Goal: Book appointment/travel/reservation

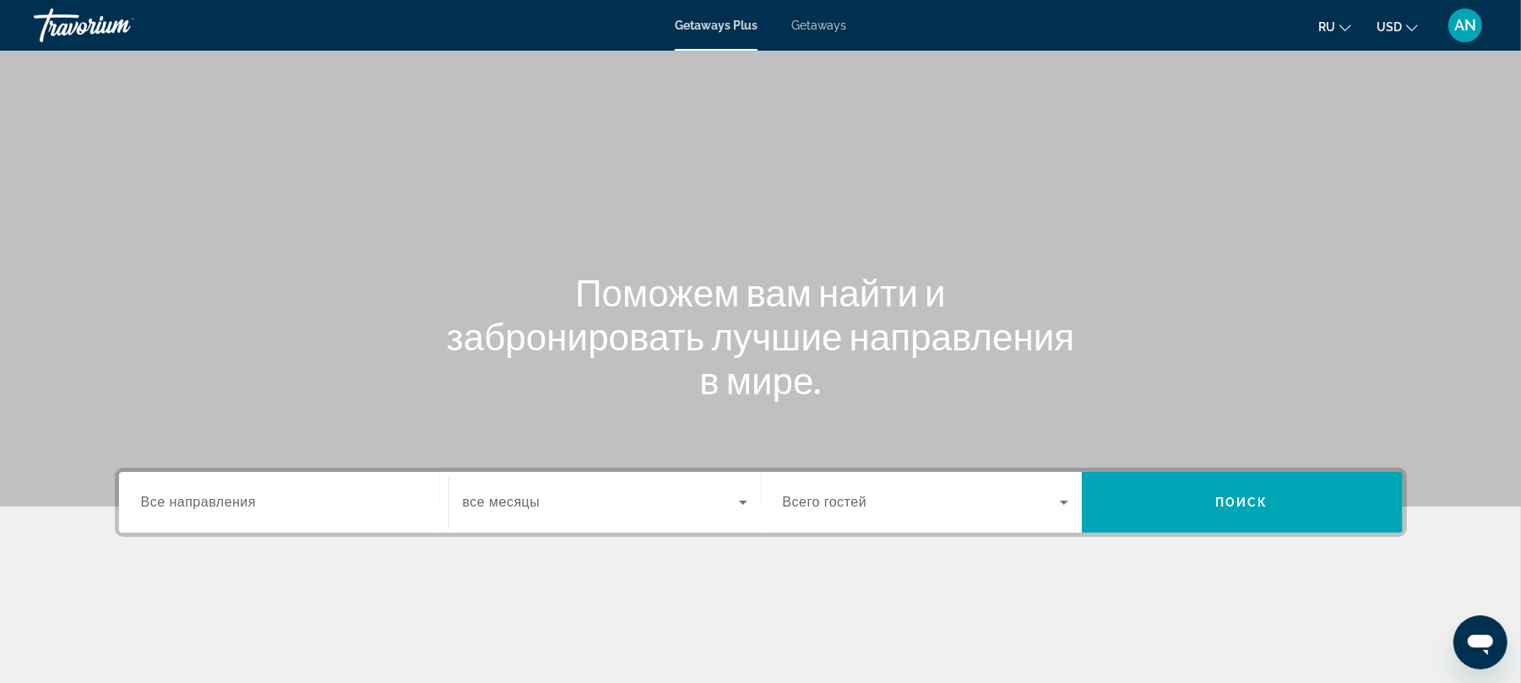
click at [359, 599] on div "Main content" at bounding box center [761, 642] width 1292 height 127
click at [251, 510] on div "Destination Все направления" at bounding box center [283, 503] width 285 height 48
click at [737, 498] on icon "Search widget" at bounding box center [743, 502] width 20 height 20
drag, startPoint x: 504, startPoint y: 501, endPoint x: 525, endPoint y: 507, distance: 21.1
click at [504, 501] on span "все месяцы" at bounding box center [502, 502] width 78 height 14
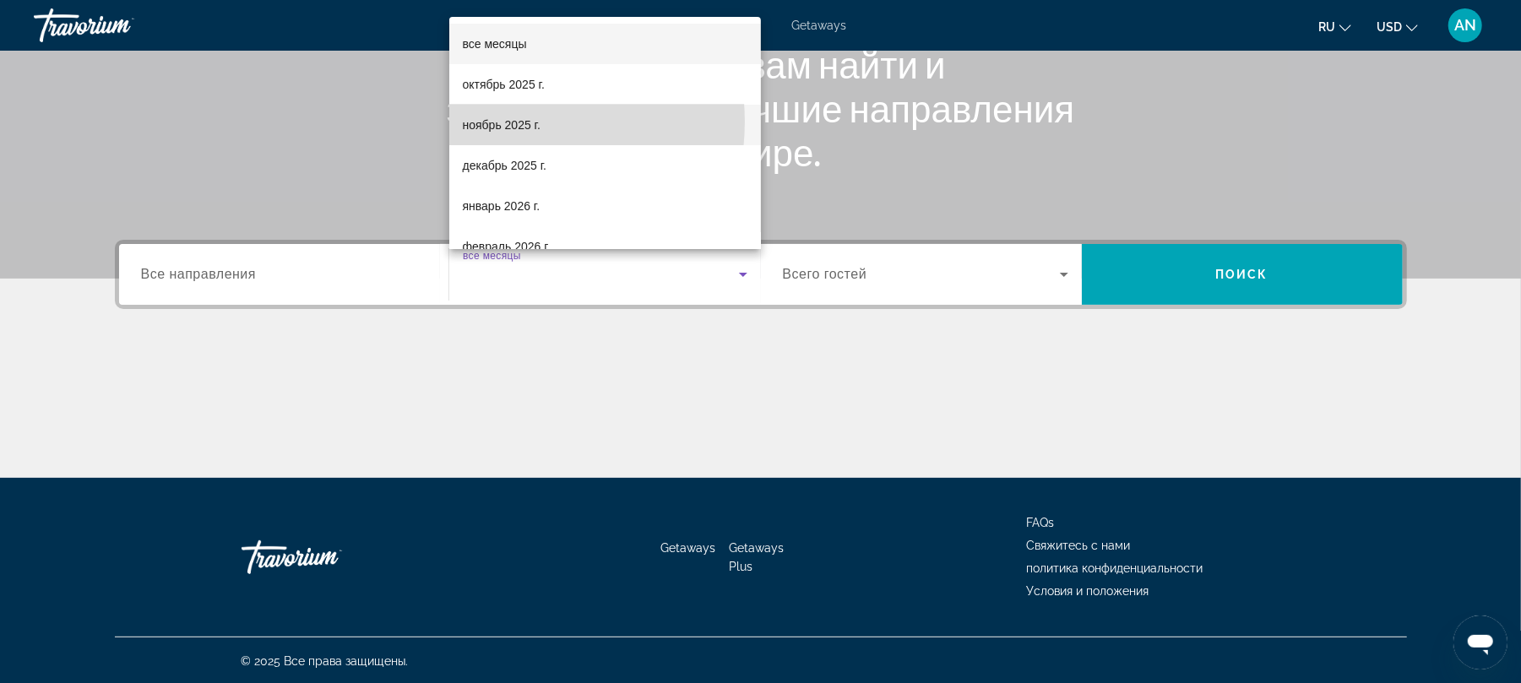
click at [497, 122] on span "ноябрь 2025 г." at bounding box center [502, 125] width 78 height 20
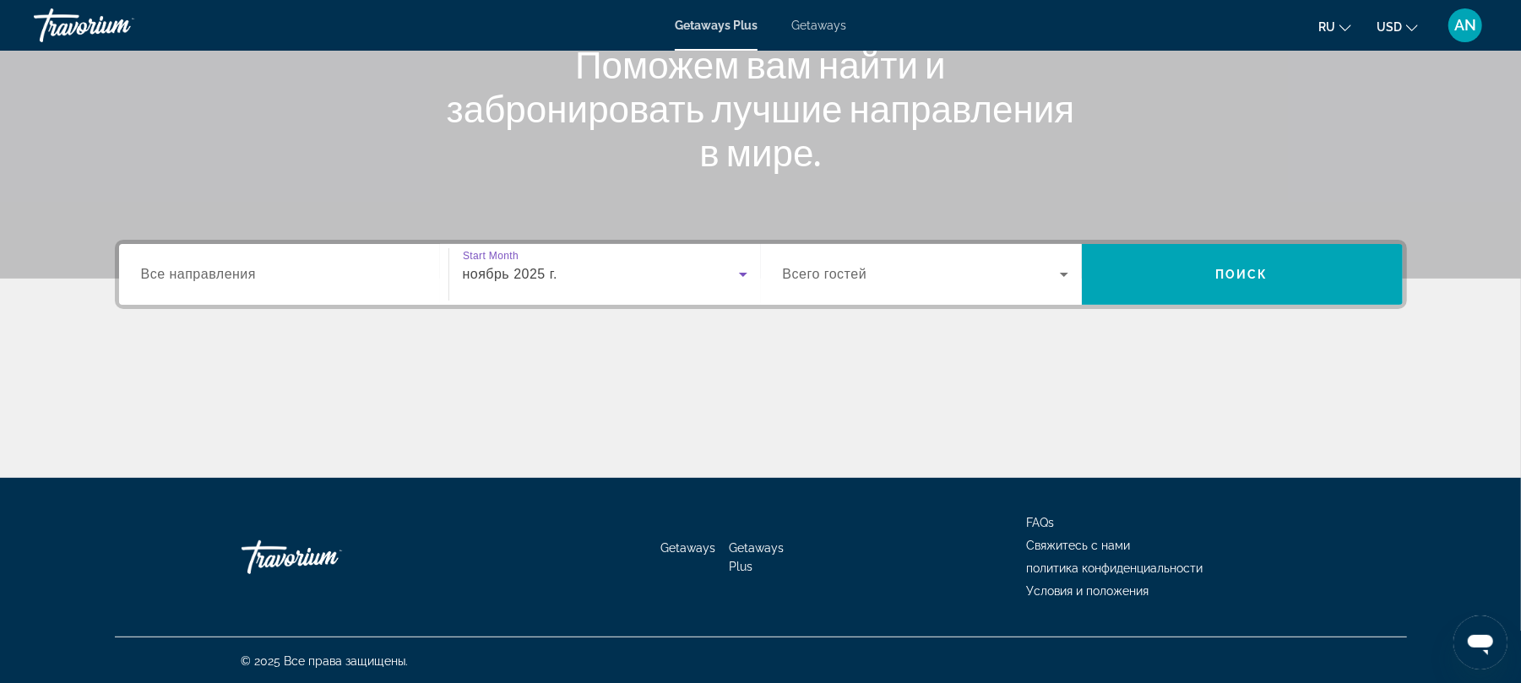
click at [201, 275] on span "Все направления" at bounding box center [199, 274] width 116 height 14
click at [201, 275] on input "Destination Все направления" at bounding box center [283, 275] width 285 height 20
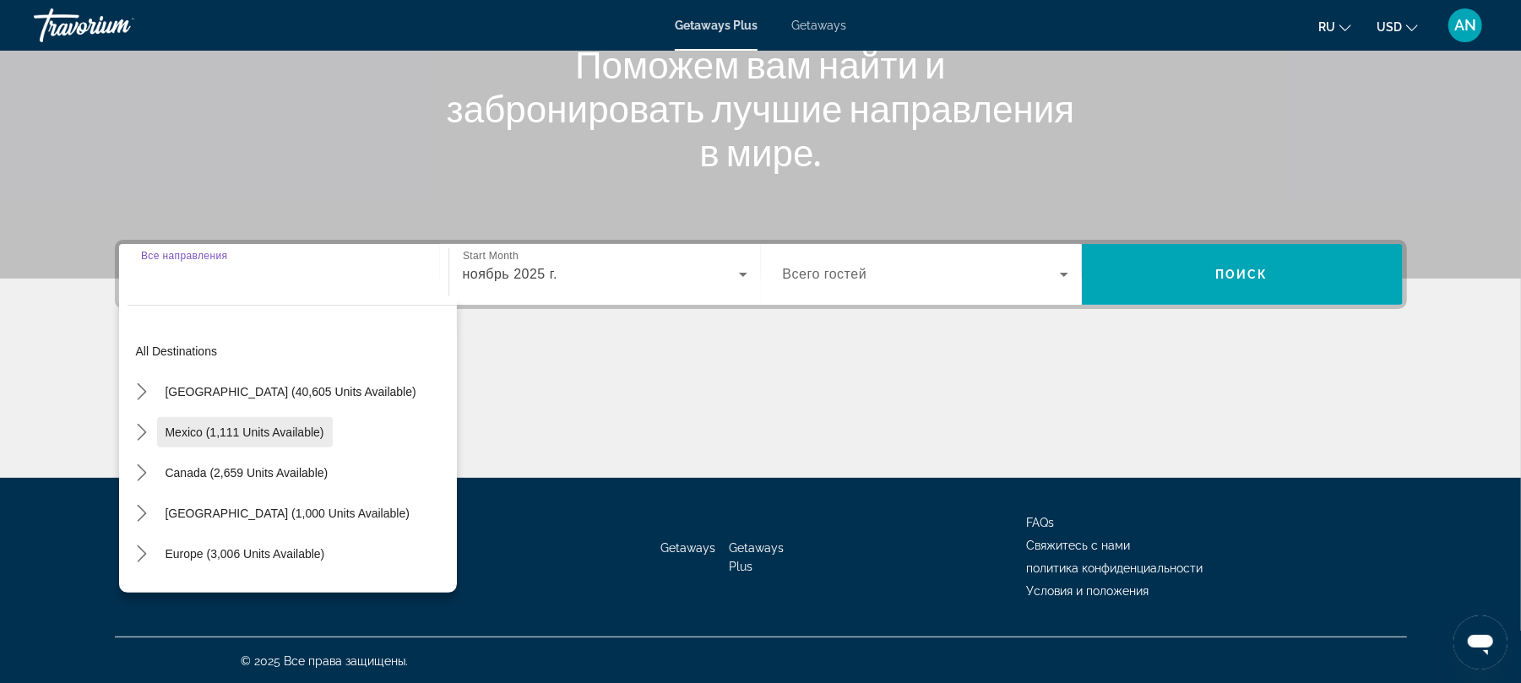
scroll to position [112, 0]
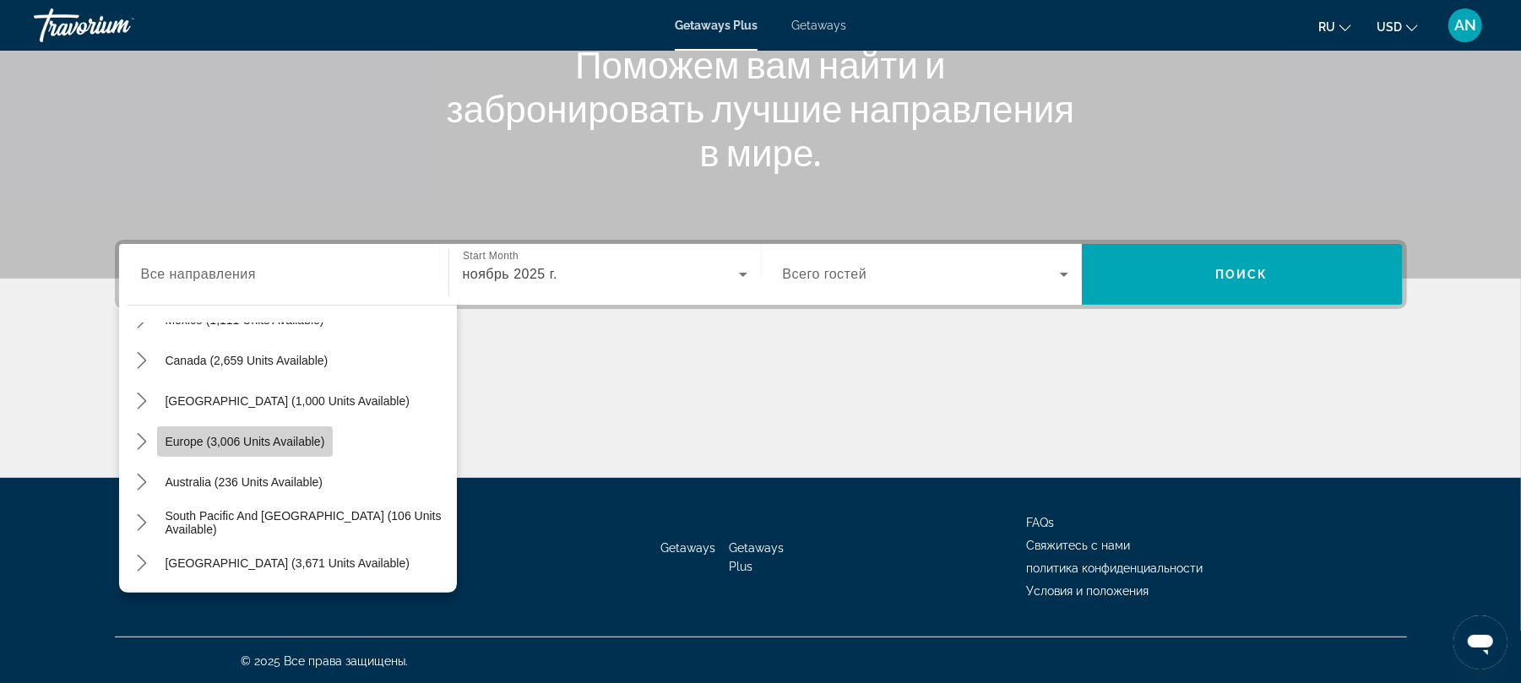
click at [285, 438] on span "Europe (3,006 units available)" at bounding box center [246, 442] width 160 height 14
type input "**********"
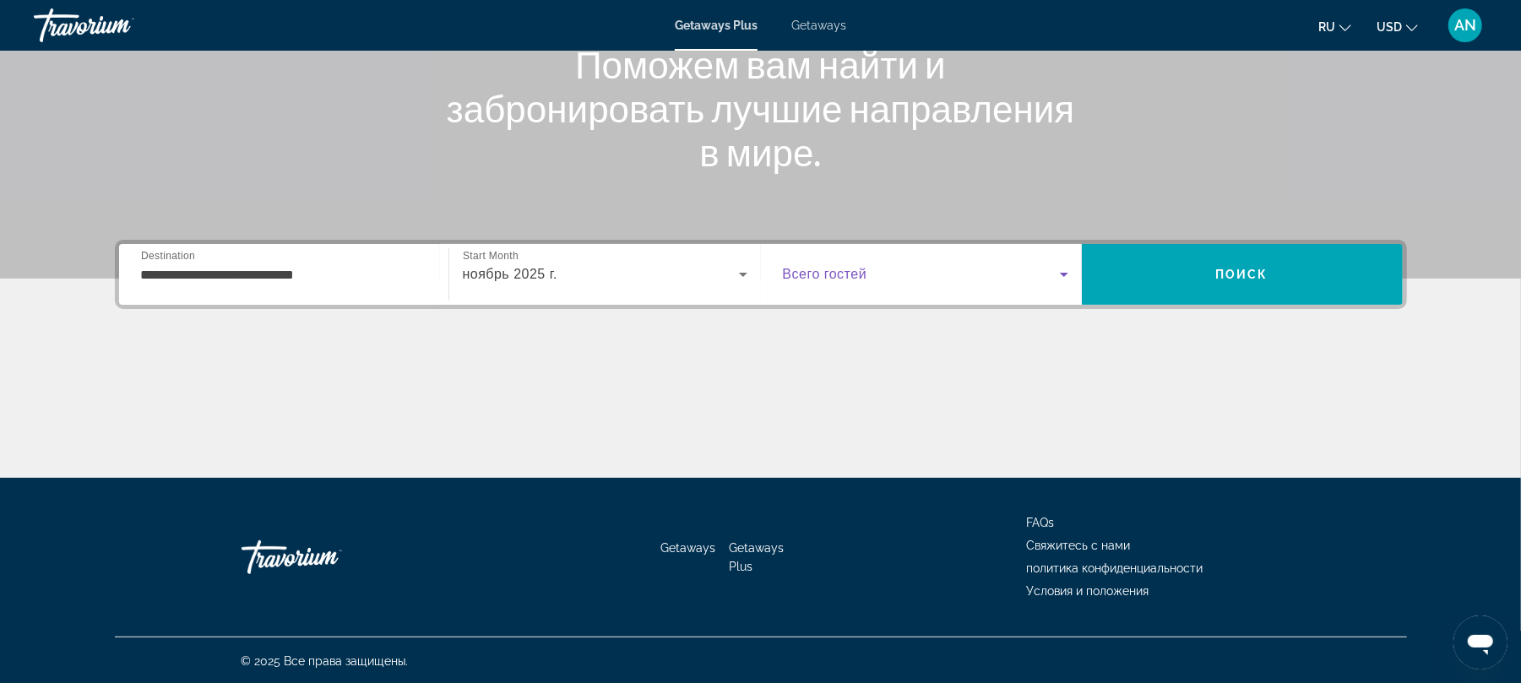
click at [1069, 264] on icon "Search widget" at bounding box center [1064, 274] width 20 height 20
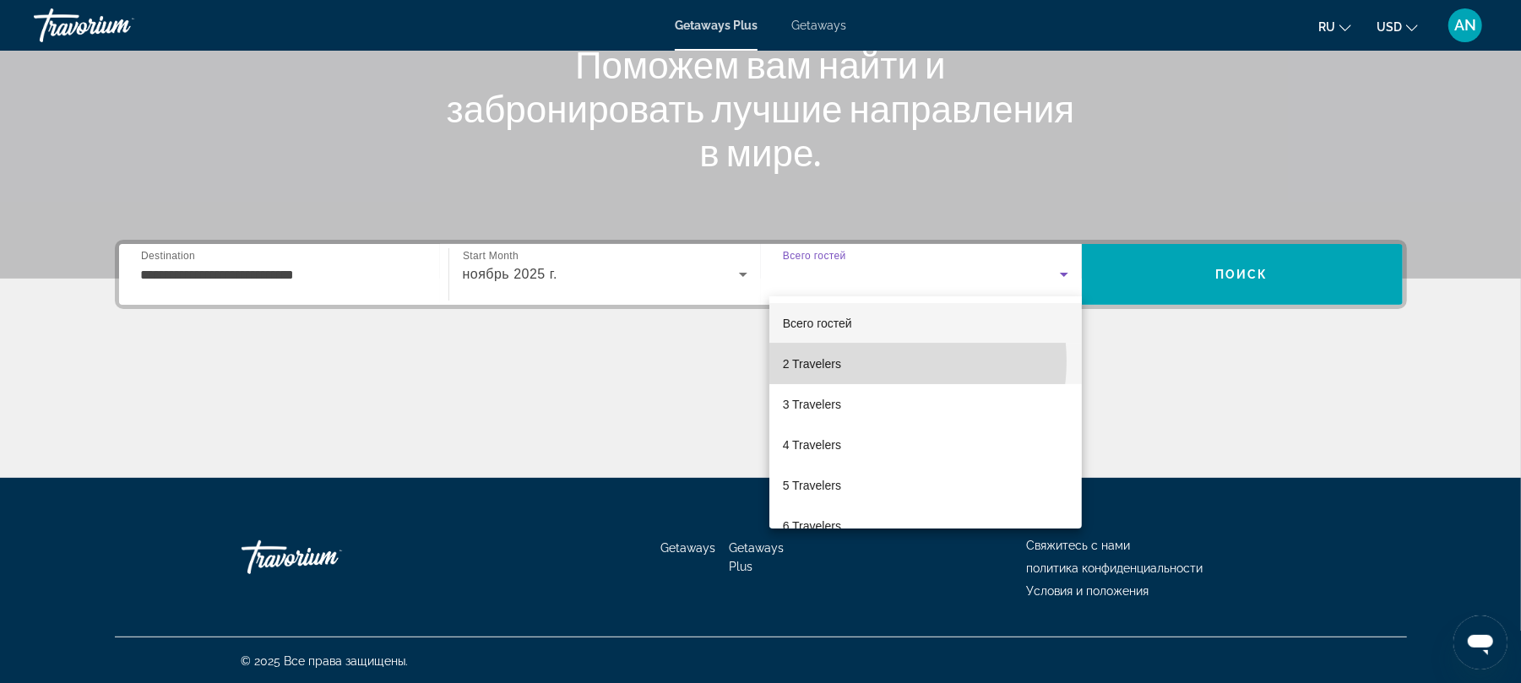
click at [879, 361] on mat-option "2 Travelers" at bounding box center [925, 364] width 313 height 41
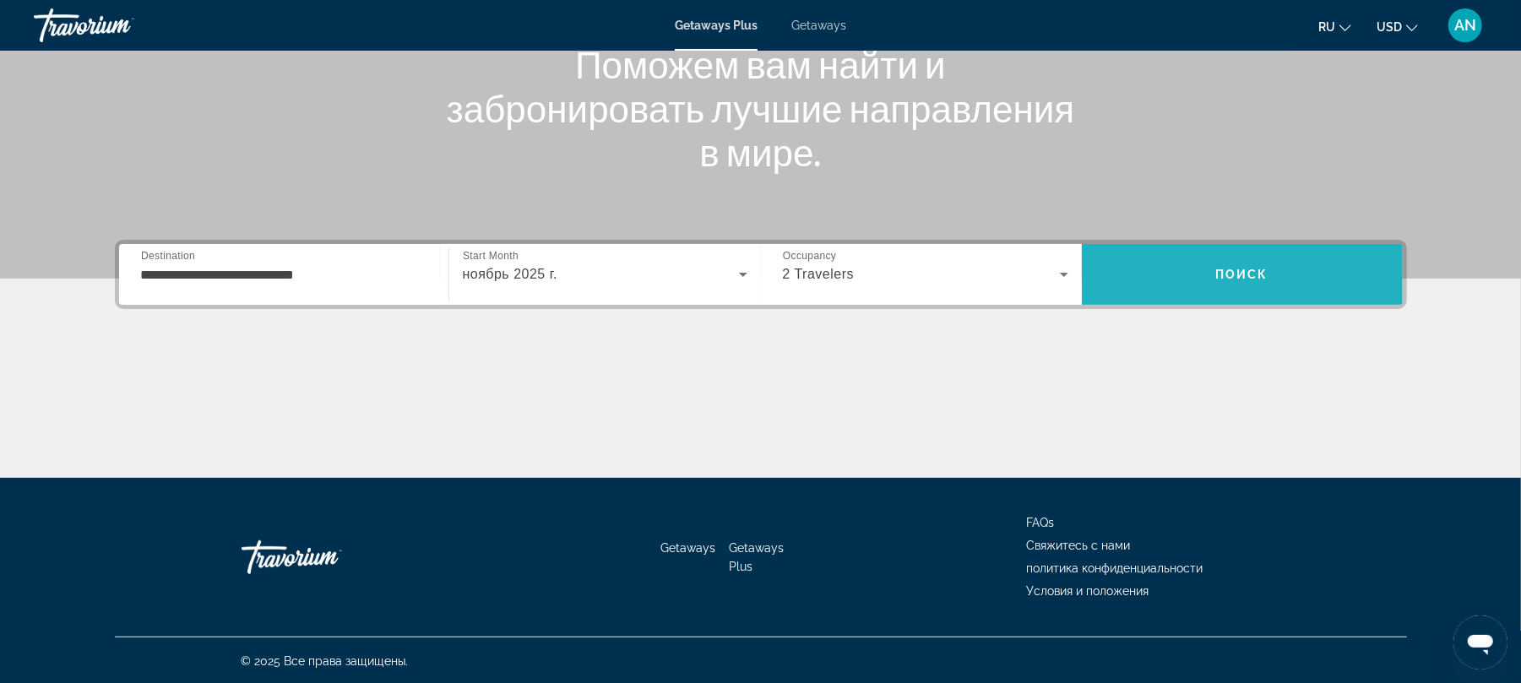
click at [1214, 277] on span "Search" at bounding box center [1242, 274] width 321 height 41
